Goal: Task Accomplishment & Management: Use online tool/utility

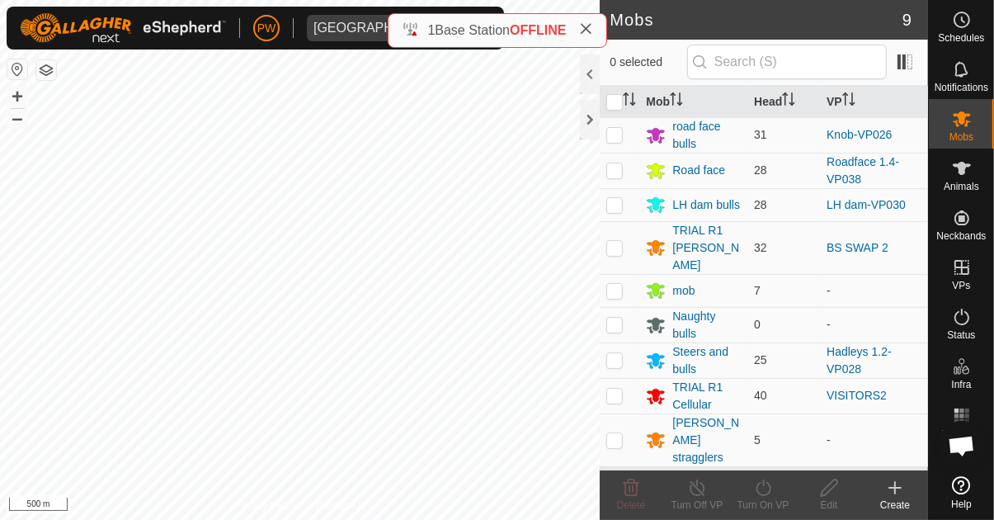
scroll to position [1353, 0]
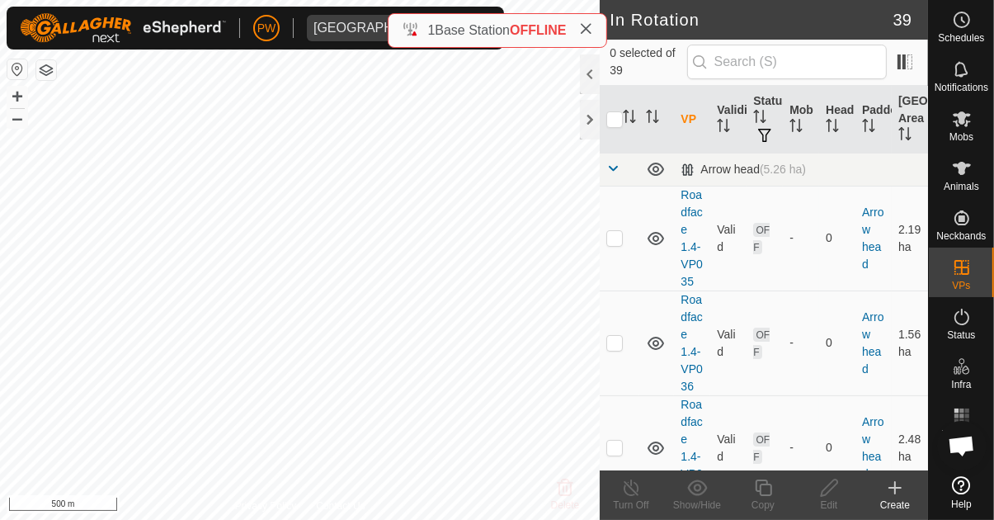
scroll to position [1353, 0]
click at [606, 230] on td at bounding box center [620, 238] width 40 height 105
click at [609, 229] on td at bounding box center [620, 238] width 40 height 105
checkbox input "false"
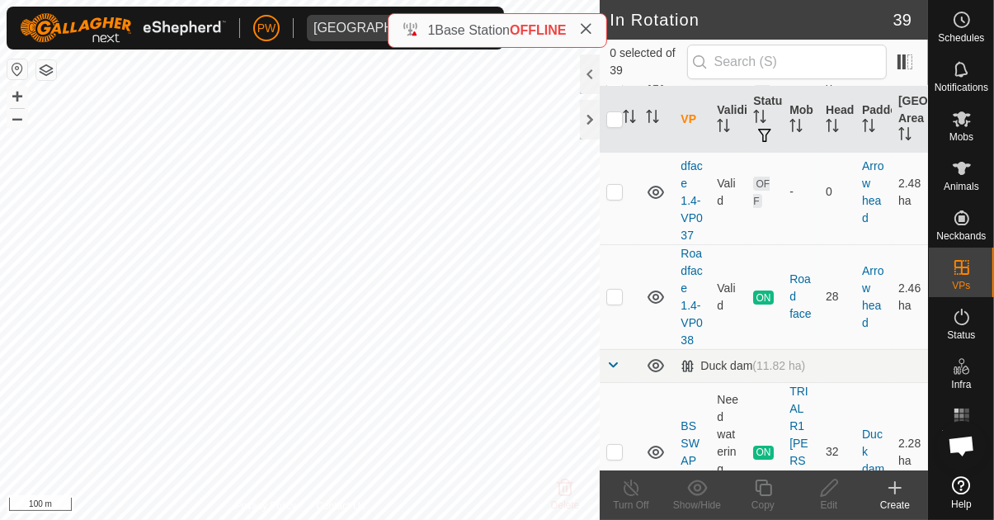
scroll to position [272, 0]
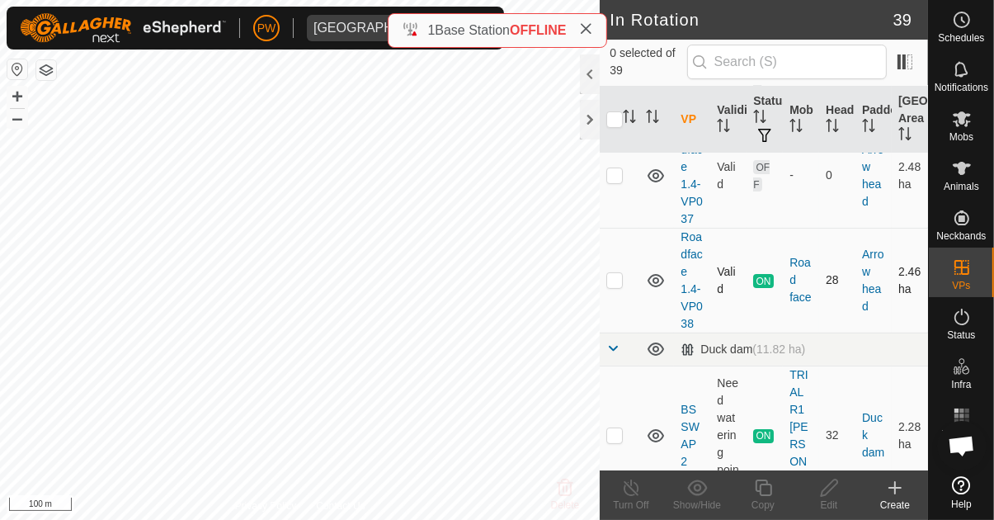
click at [607, 277] on p-checkbox at bounding box center [614, 279] width 16 height 13
checkbox input "true"
click at [761, 486] on icon at bounding box center [763, 488] width 21 height 20
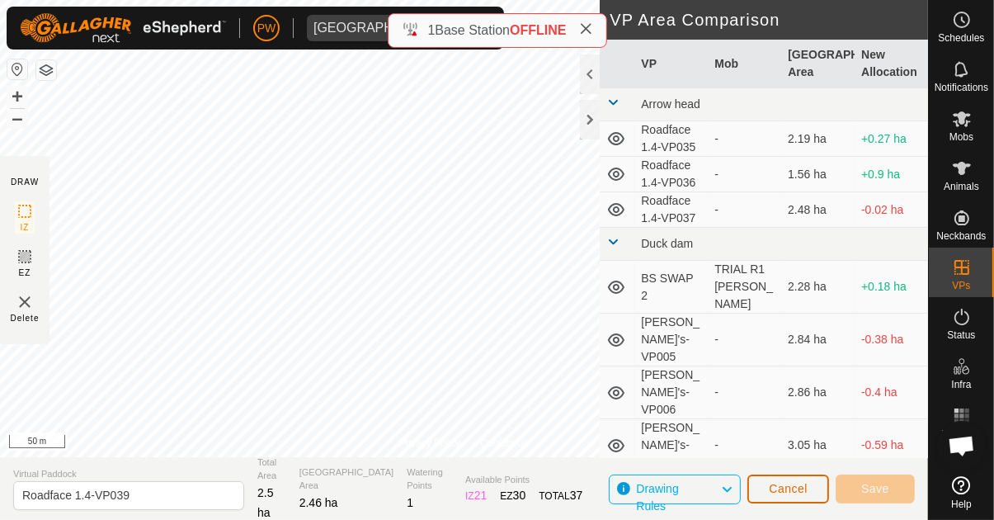
click at [787, 485] on span "Cancel" at bounding box center [788, 488] width 39 height 13
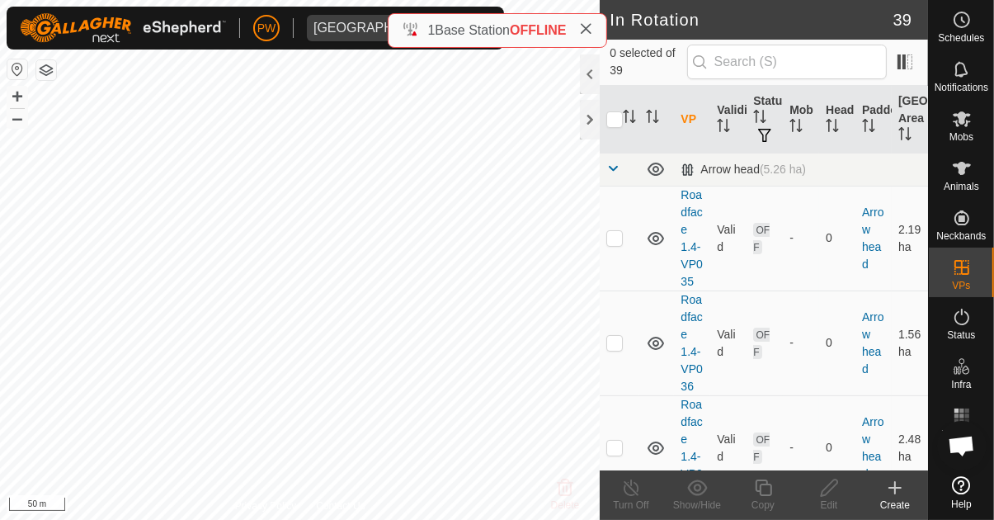
click at [966, 177] on icon at bounding box center [962, 168] width 20 height 20
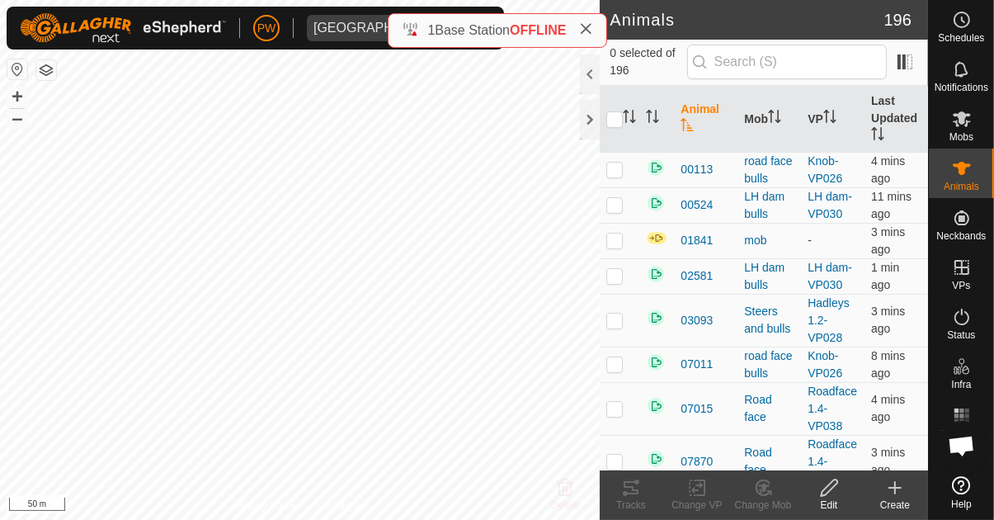
click at [949, 114] on es-mob-svg-icon at bounding box center [962, 119] width 30 height 26
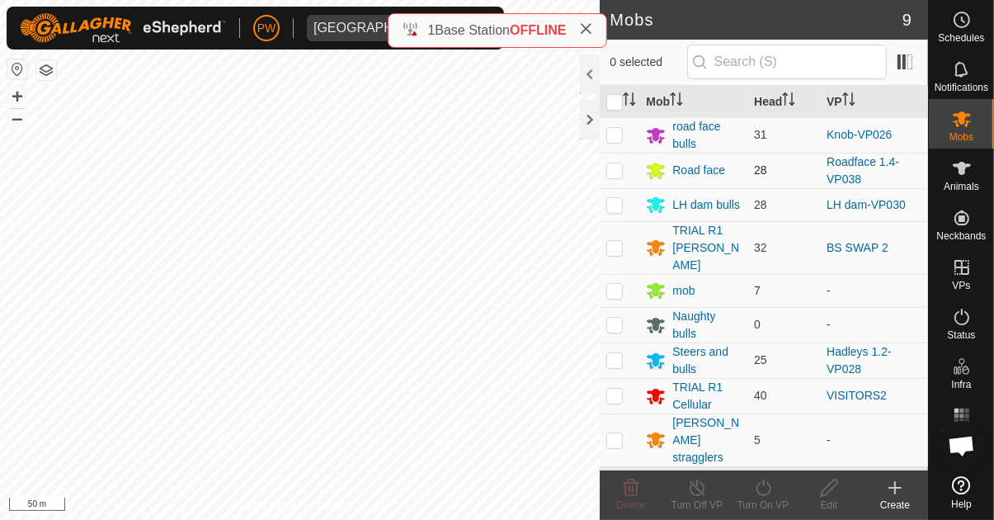
click at [621, 167] on p-checkbox at bounding box center [614, 169] width 16 height 13
checkbox input "true"
click at [760, 489] on icon at bounding box center [763, 488] width 21 height 20
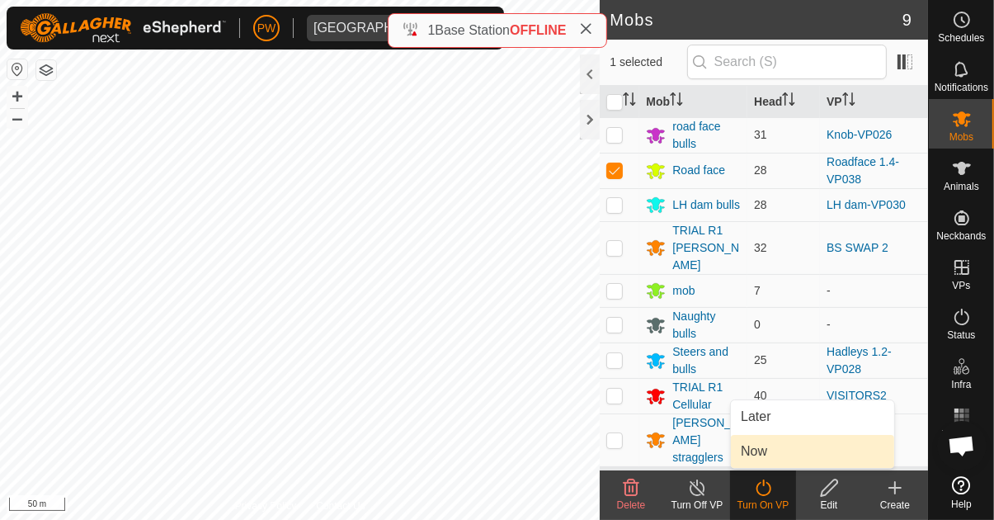
click at [764, 443] on span "Now" at bounding box center [754, 451] width 26 height 20
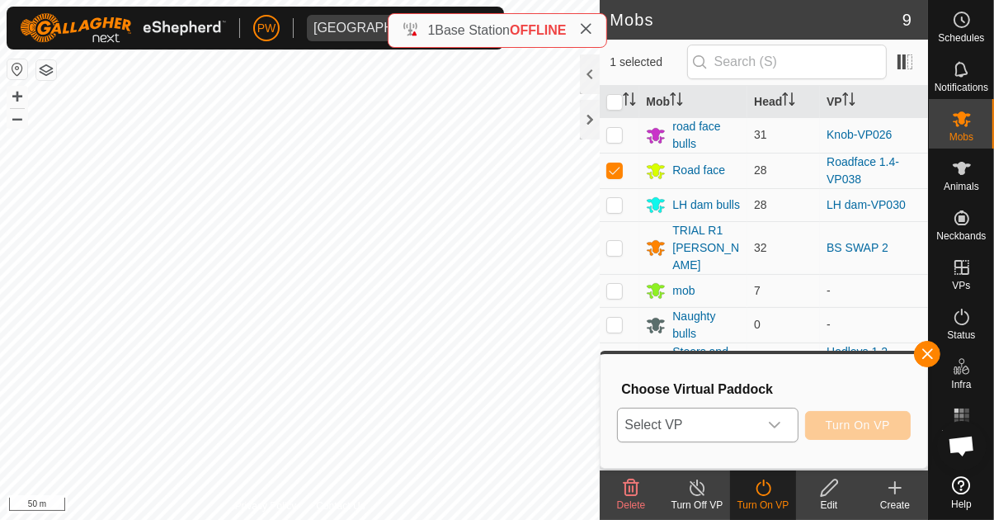
click at [739, 417] on span "Select VP" at bounding box center [687, 424] width 139 height 33
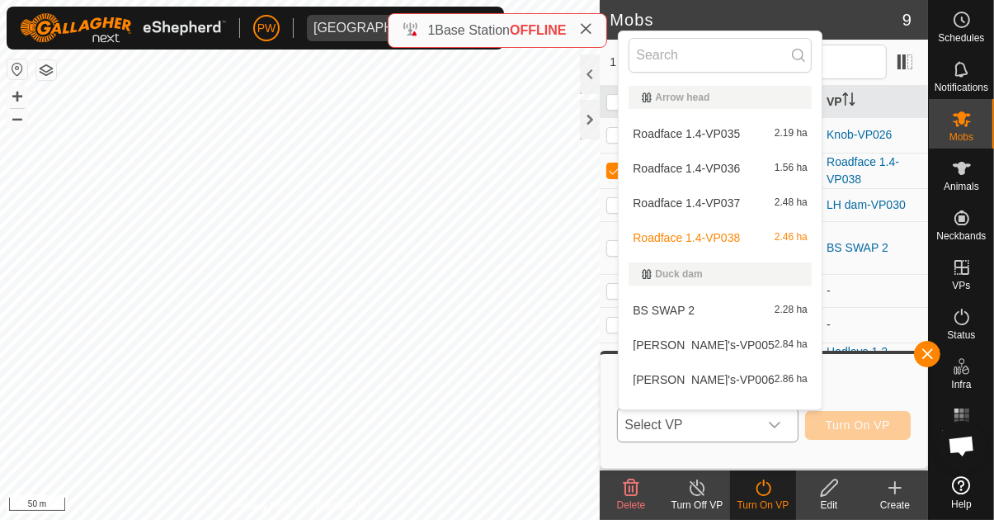
click at [667, 314] on span "BS SWAP 2" at bounding box center [664, 310] width 62 height 12
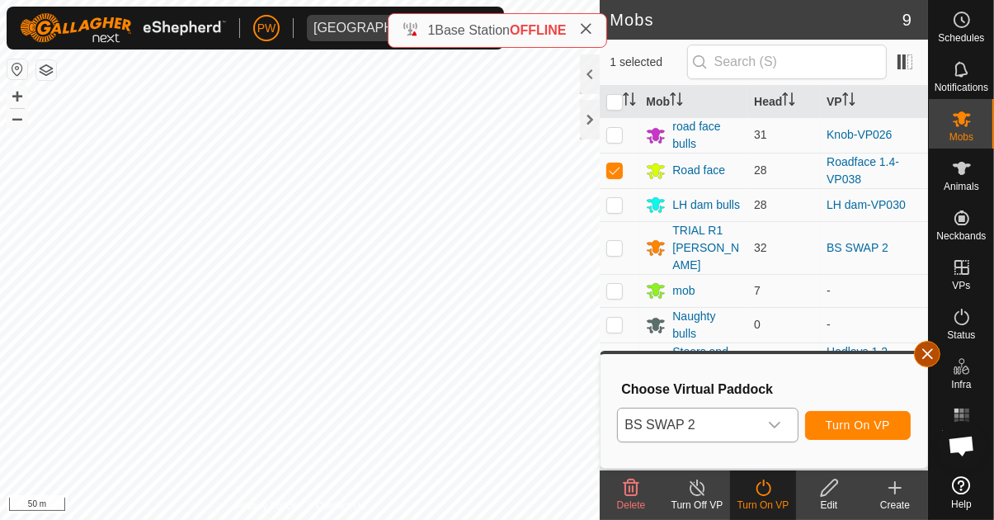
click at [930, 353] on span "button" at bounding box center [926, 353] width 13 height 13
